Goal: Task Accomplishment & Management: Use online tool/utility

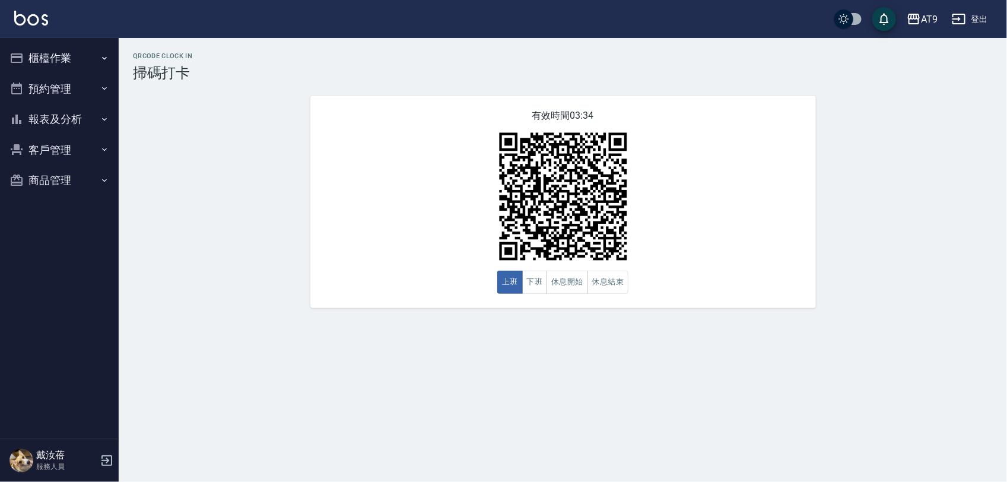
click at [66, 58] on button "櫃檯作業" at bounding box center [59, 58] width 109 height 31
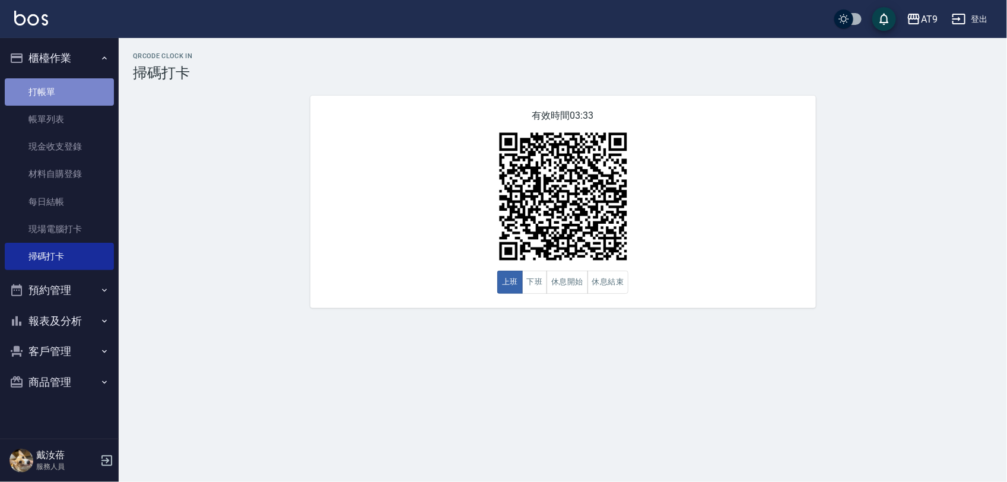
click at [45, 89] on link "打帳單" at bounding box center [59, 91] width 109 height 27
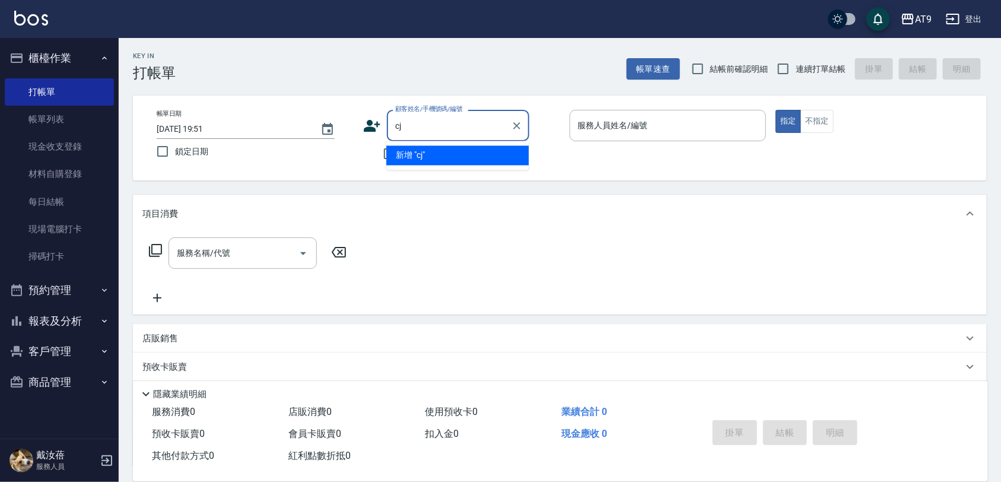
type input "c"
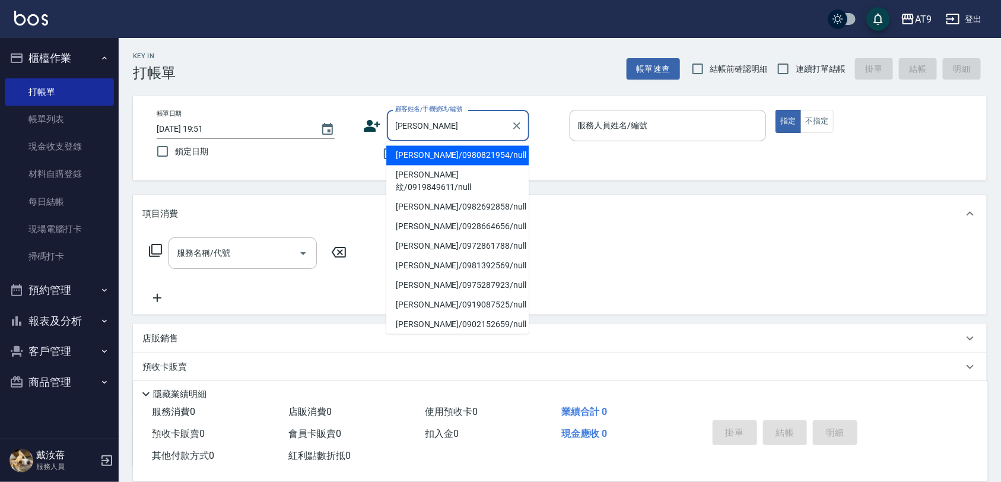
type input "[PERSON_NAME]/0980821954/null"
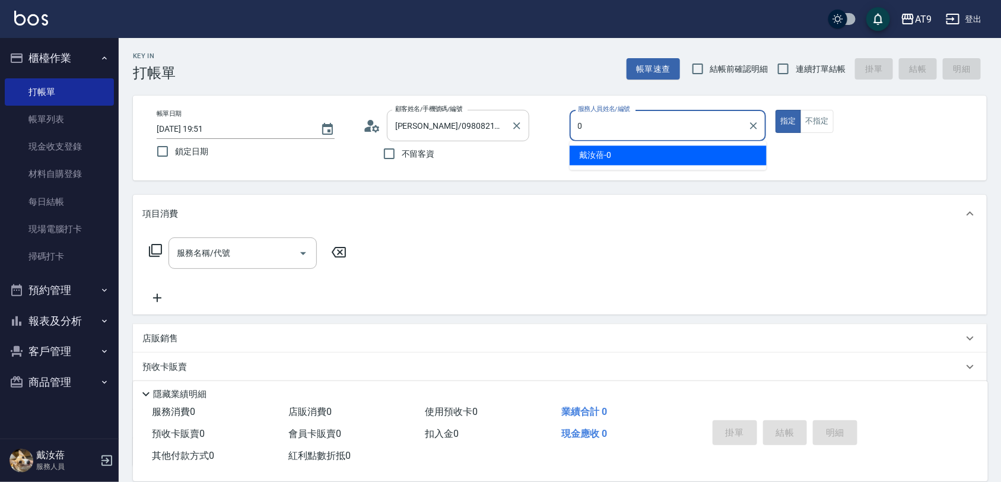
type input "[PERSON_NAME]-0"
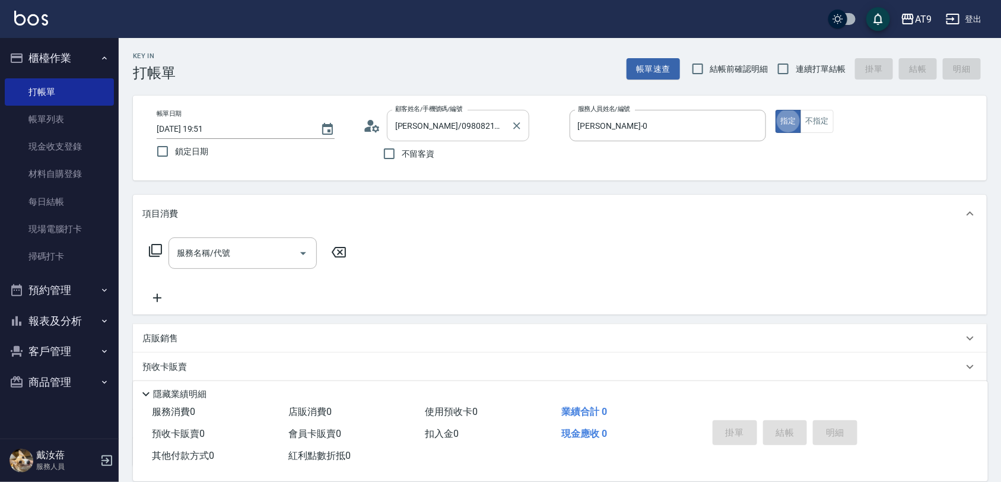
type button "true"
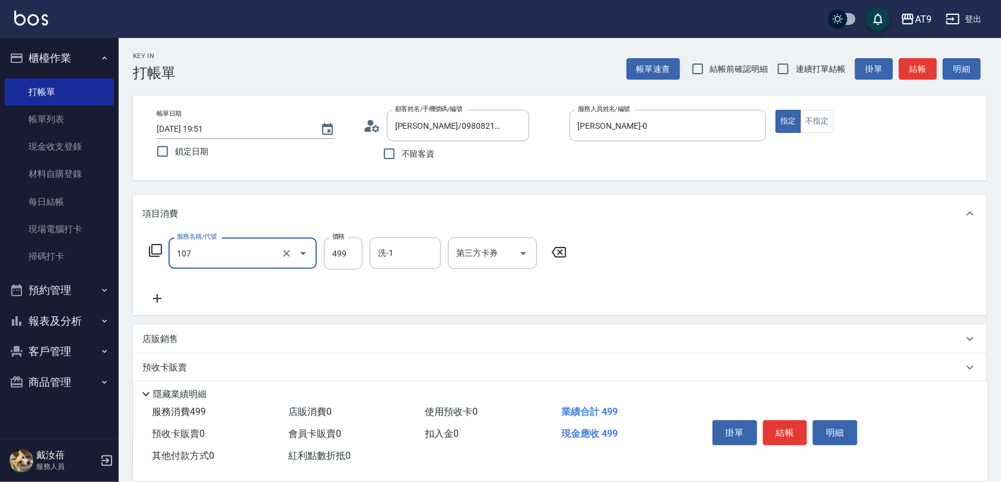
type input "舒活499(107)"
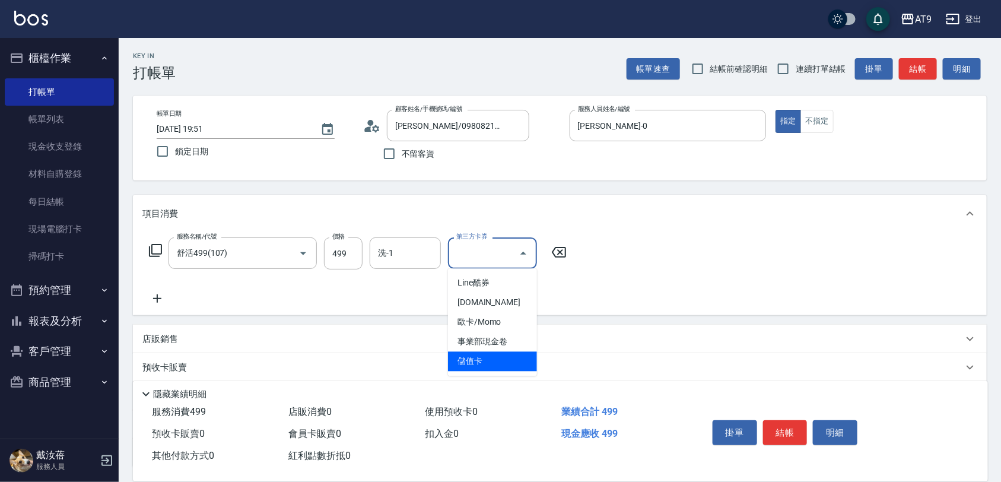
type input "儲值卡"
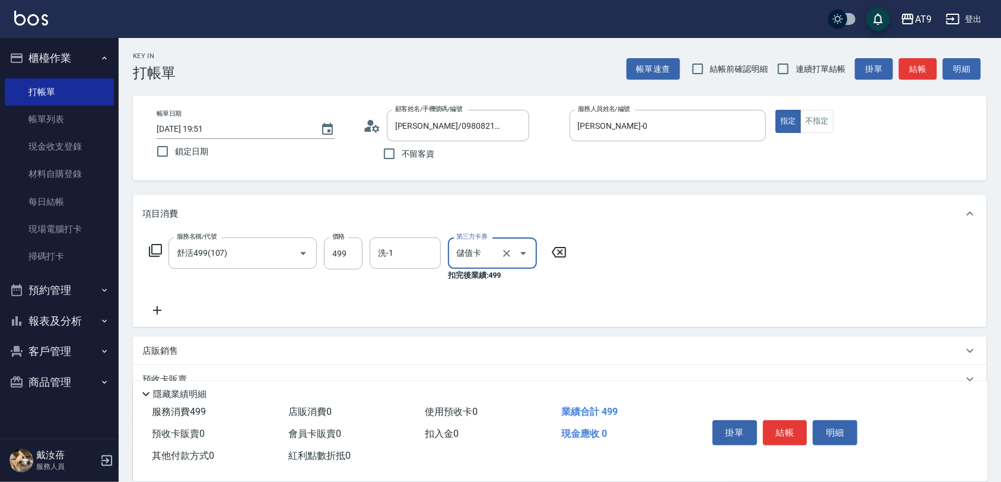
scroll to position [110, 0]
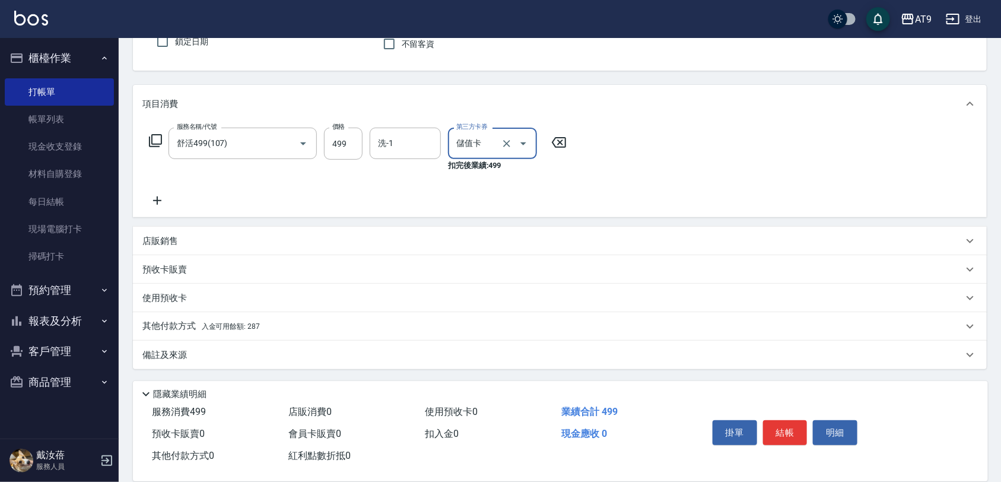
click at [224, 323] on span "入金可用餘額: 287" at bounding box center [231, 326] width 58 height 8
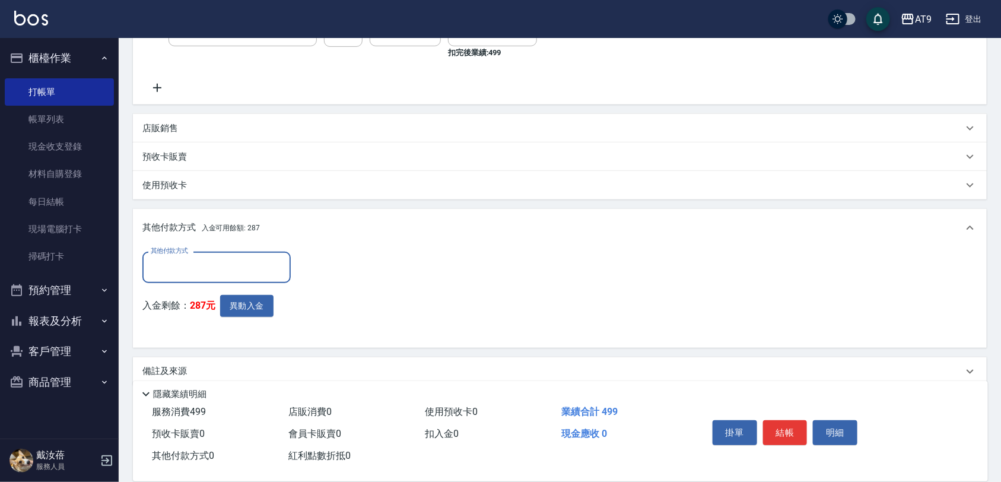
scroll to position [148, 0]
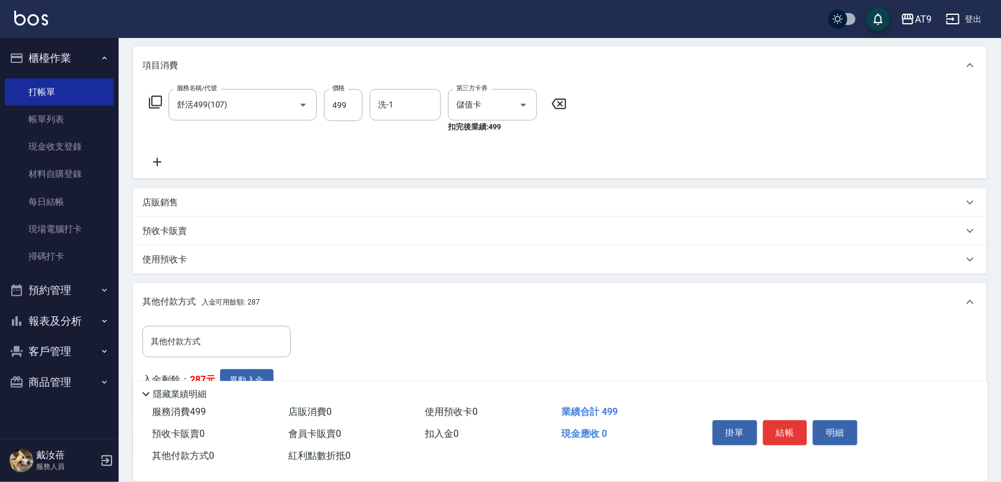
click at [158, 160] on icon at bounding box center [157, 162] width 30 height 14
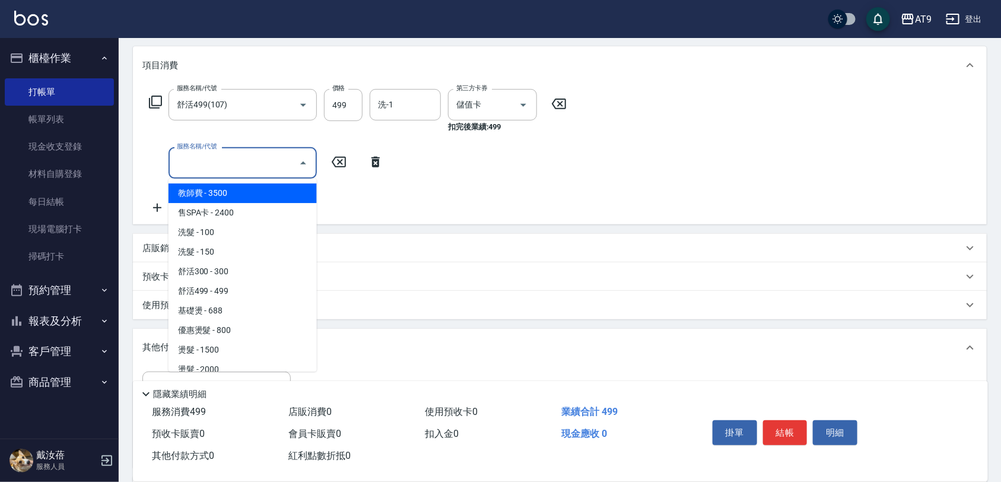
click at [221, 161] on input "服務名稱/代號" at bounding box center [234, 162] width 120 height 21
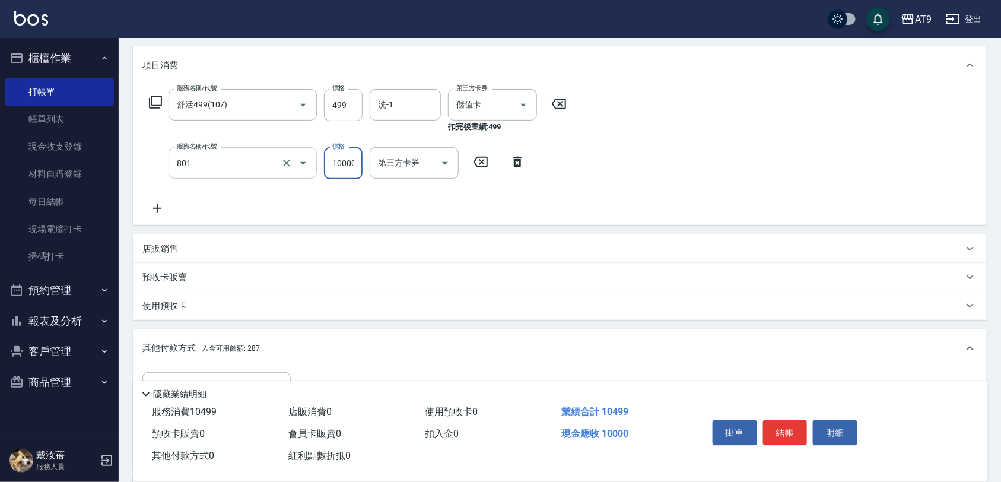
type input "頂級豪華OVC1(801)"
type input "3000"
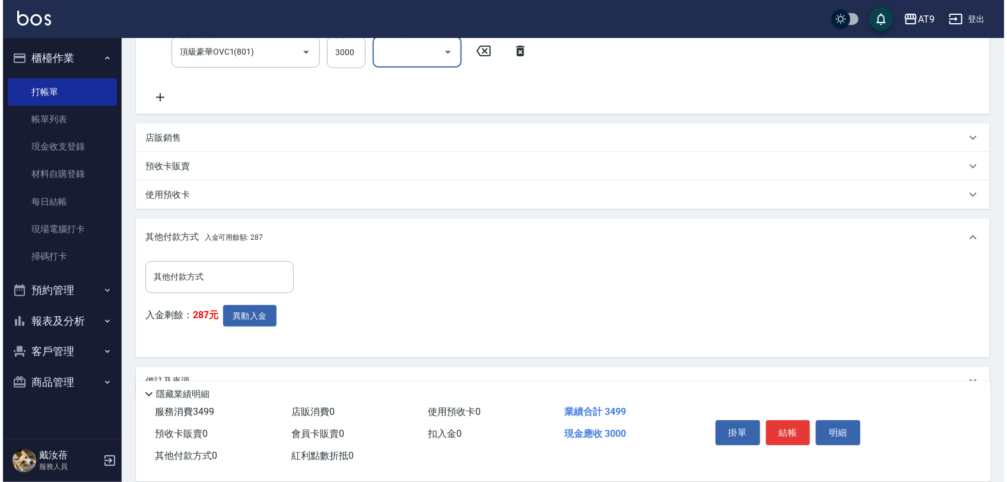
scroll to position [285, 0]
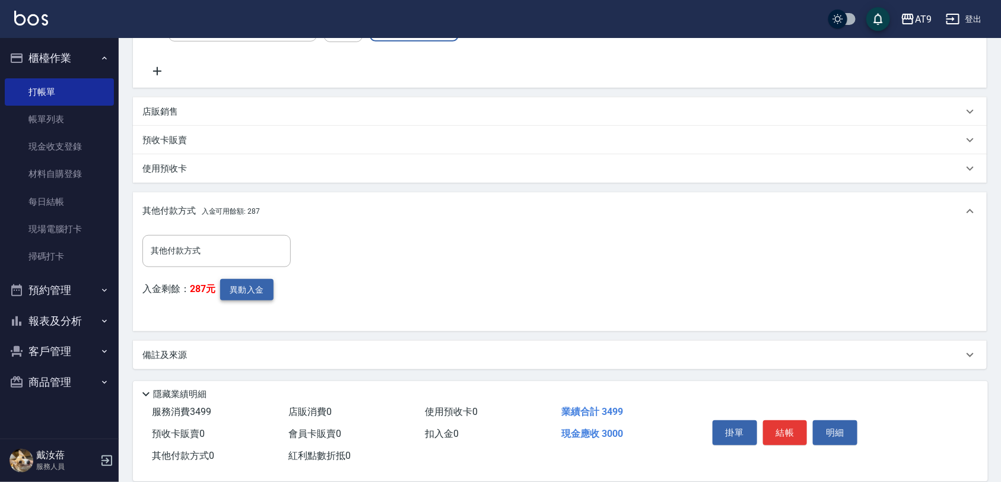
click at [243, 297] on button "異動入金" at bounding box center [246, 290] width 53 height 22
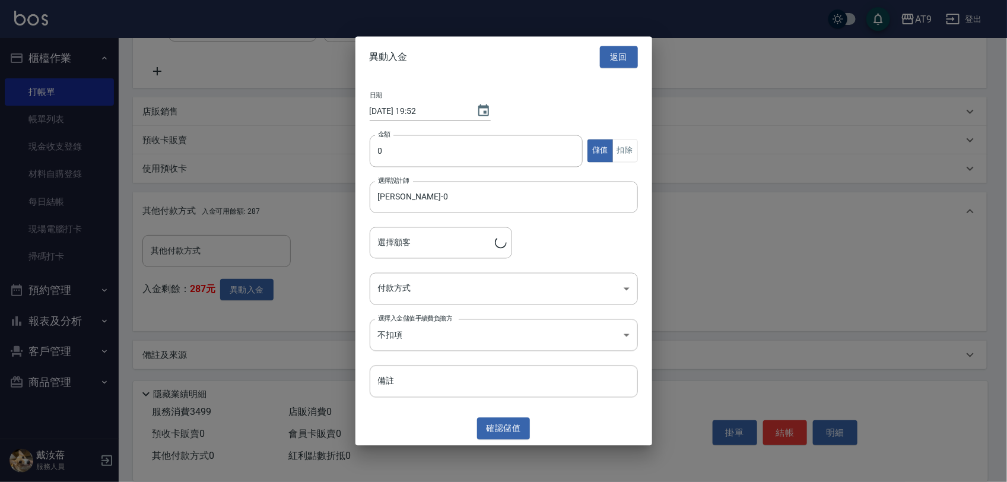
type input "[PERSON_NAME]/0980821954"
click at [436, 152] on input "0" at bounding box center [477, 151] width 214 height 32
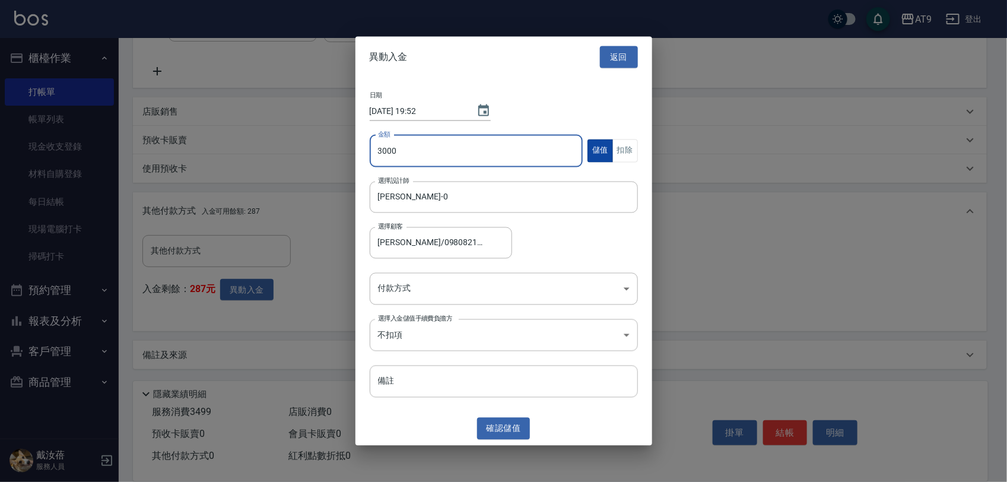
type input "3000"
click at [606, 159] on button "儲值" at bounding box center [600, 150] width 26 height 23
click at [564, 295] on body "AT9 登出 櫃檯作業 打帳單 帳單列表 現金收支登錄 材料自購登錄 每日結帳 現場電腦打卡 掃碼打卡 預約管理 預約管理 單日預約紀錄 單週預約紀錄 報表及…" at bounding box center [503, 99] width 1007 height 768
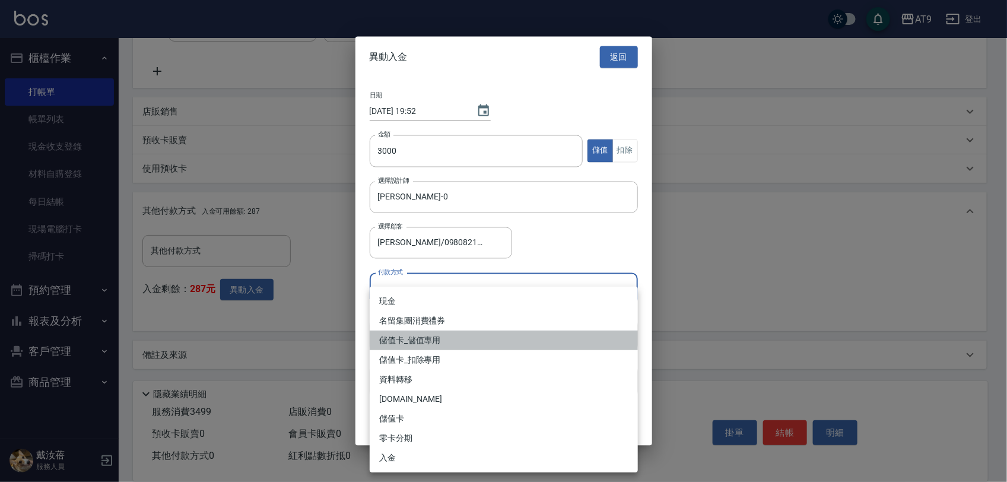
click at [445, 340] on li "儲值卡_儲值專用" at bounding box center [504, 340] width 268 height 20
type input "儲值卡_儲值專用"
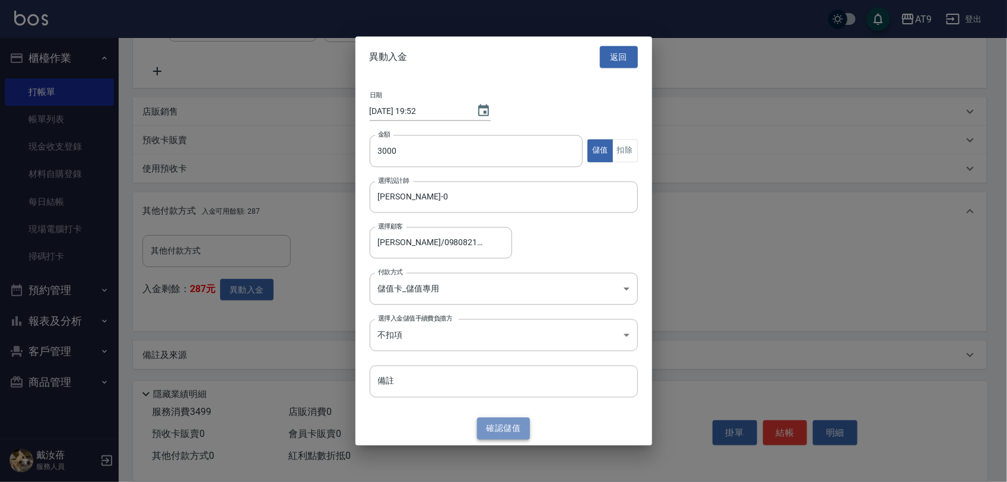
click at [487, 425] on button "確認 儲值" at bounding box center [503, 429] width 53 height 22
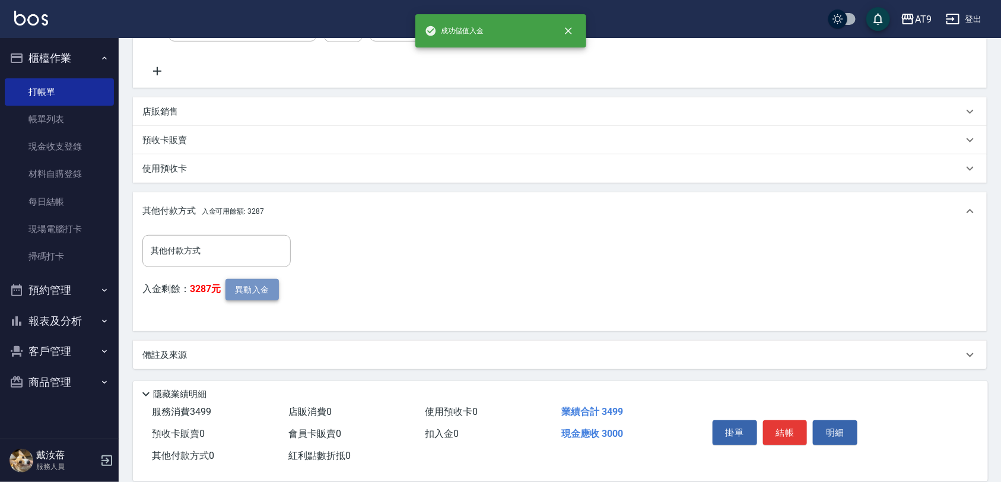
click at [238, 285] on button "異動入金" at bounding box center [251, 290] width 53 height 22
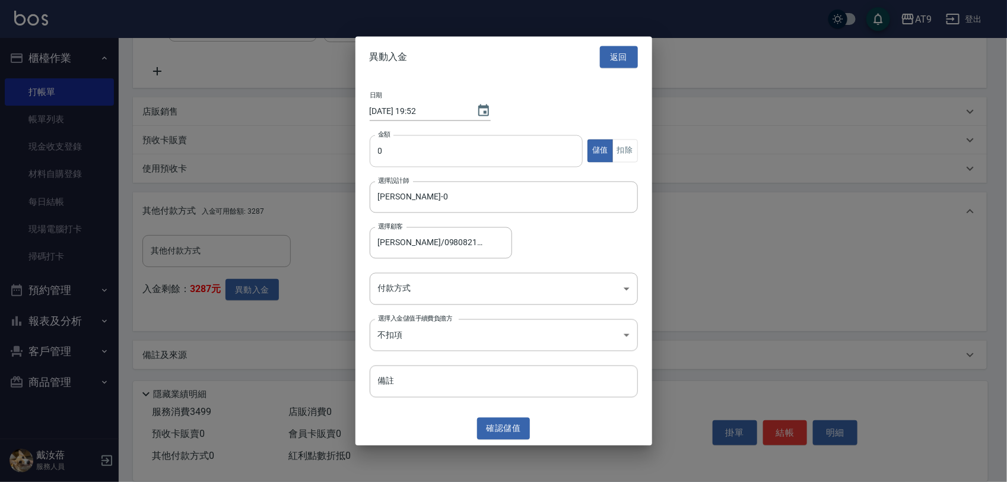
click at [466, 151] on input "0" at bounding box center [477, 151] width 214 height 32
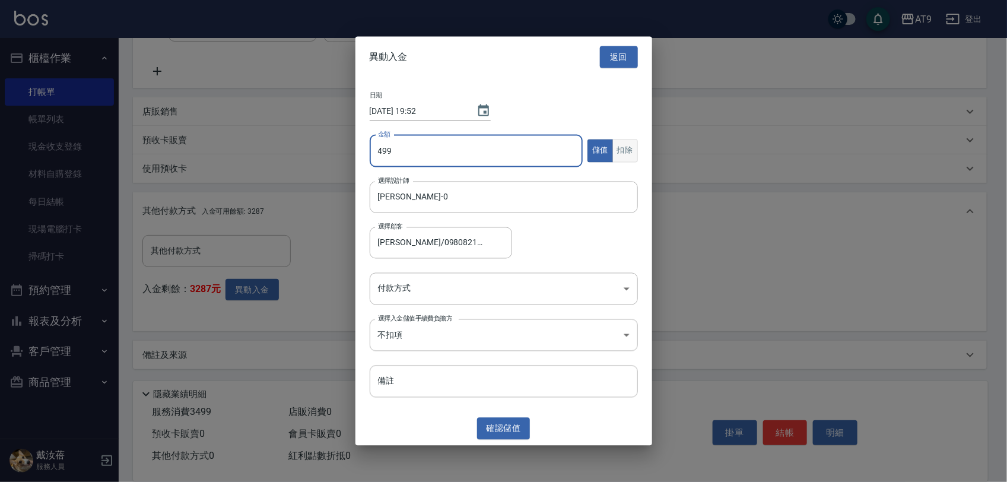
type input "499"
click at [625, 153] on button "扣除" at bounding box center [625, 150] width 26 height 23
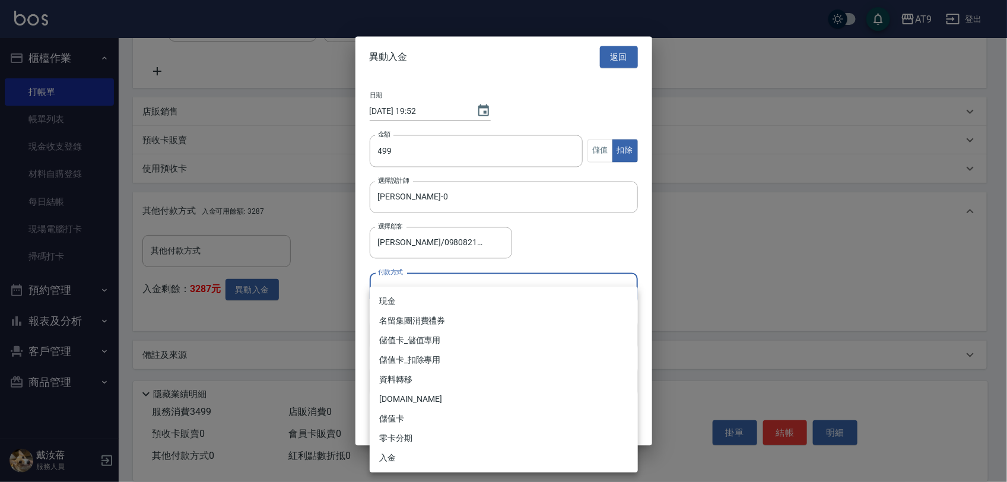
click at [491, 285] on body "AT9 登出 櫃檯作業 打帳單 帳單列表 現金收支登錄 材料自購登錄 每日結帳 現場電腦打卡 掃碼打卡 預約管理 預約管理 單日預約紀錄 單週預約紀錄 報表及…" at bounding box center [503, 99] width 1007 height 768
click at [439, 362] on li "儲值卡_扣除專用" at bounding box center [504, 360] width 268 height 20
type input "儲值卡_扣除專用"
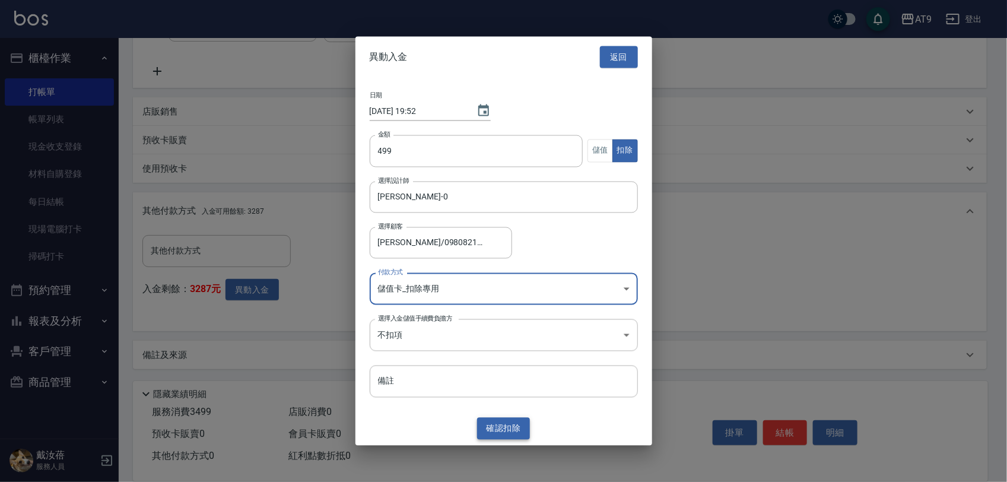
click at [501, 430] on button "確認 扣除" at bounding box center [503, 429] width 53 height 22
